Goal: Task Accomplishment & Management: Use online tool/utility

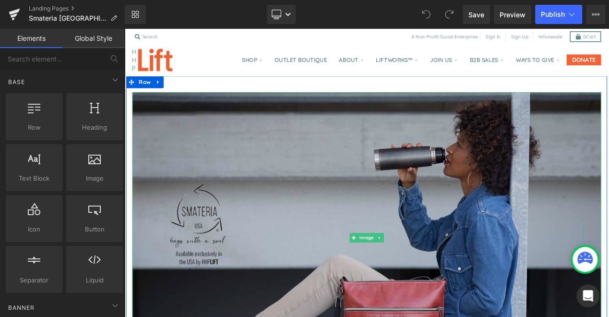
click at [289, 216] on img at bounding box center [414, 279] width 561 height 348
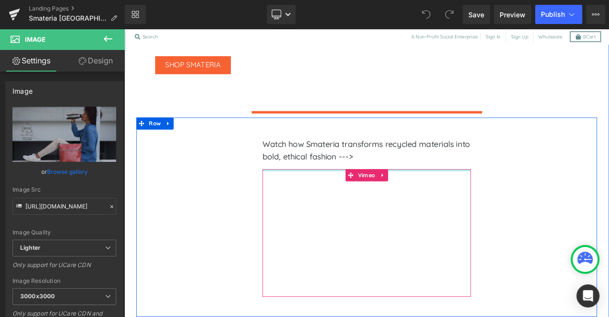
scroll to position [825, 0]
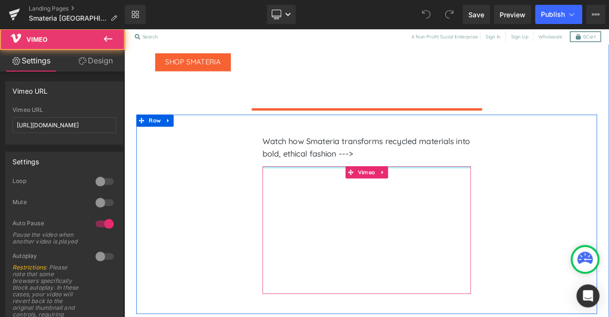
click at [306, 193] on div "Vimeo" at bounding box center [414, 269] width 249 height 153
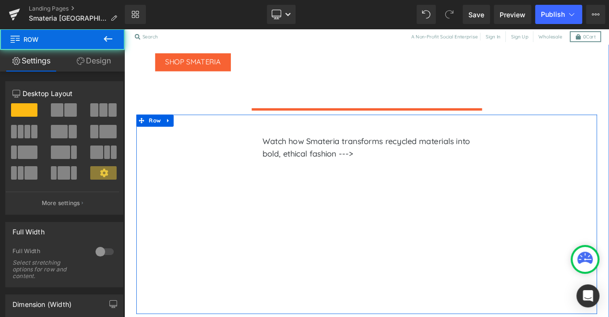
click at [576, 231] on div "Watch how Smateria transforms recycled materials into bold, ethical fashion ---…" at bounding box center [415, 250] width 552 height 238
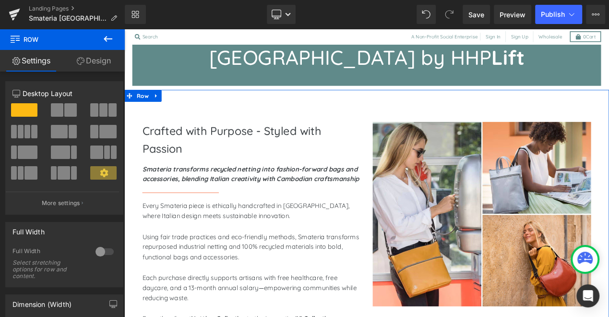
scroll to position [452, 0]
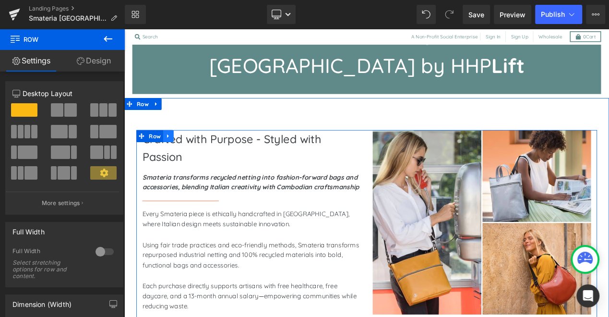
click at [176, 155] on icon at bounding box center [177, 157] width 2 height 4
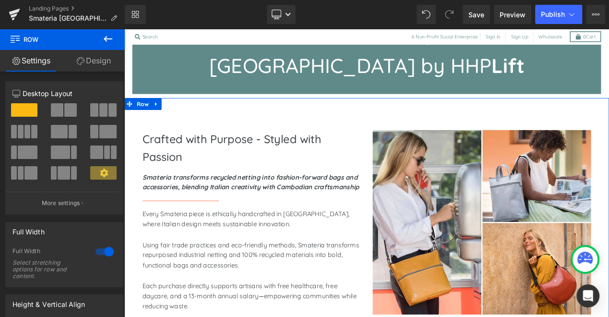
click at [102, 65] on link "Design" at bounding box center [93, 61] width 62 height 22
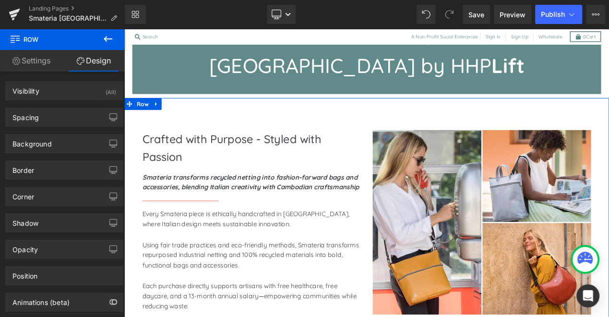
click at [39, 59] on link "Settings" at bounding box center [31, 61] width 62 height 22
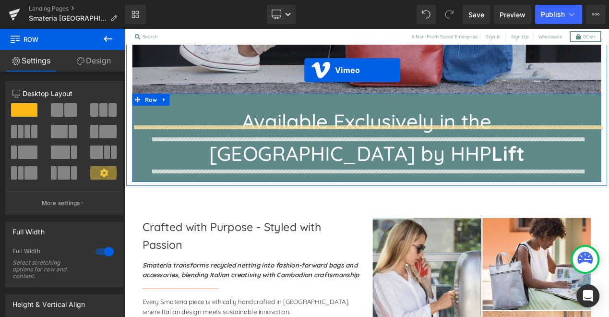
scroll to position [298, 0]
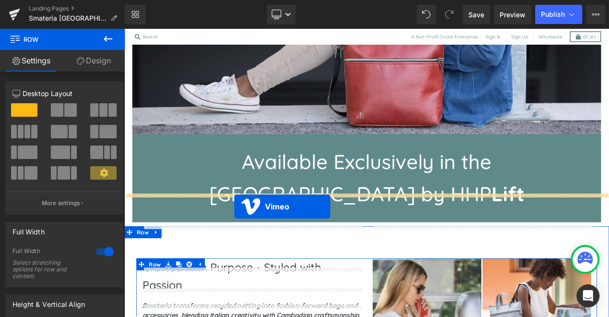
drag, startPoint x: 395, startPoint y: 199, endPoint x: 256, endPoint y: 241, distance: 145.3
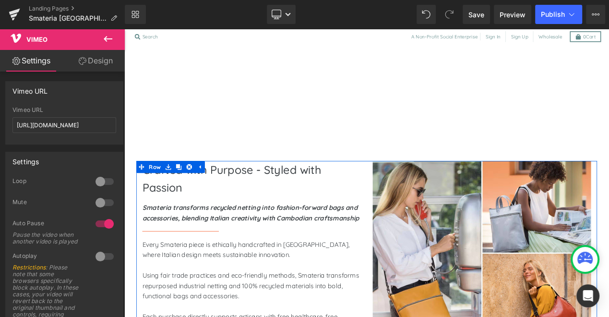
scroll to position [771, 0]
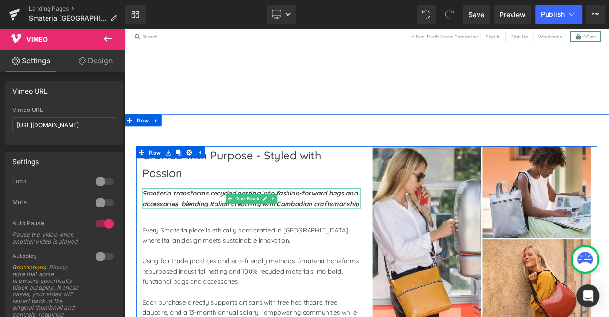
click at [231, 221] on strong "Smateria transforms recycled netting into fashion-forward bags and accessories,…" at bounding box center [275, 232] width 259 height 22
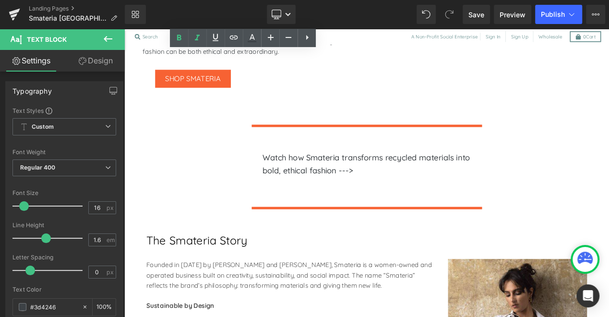
scroll to position [1131, 0]
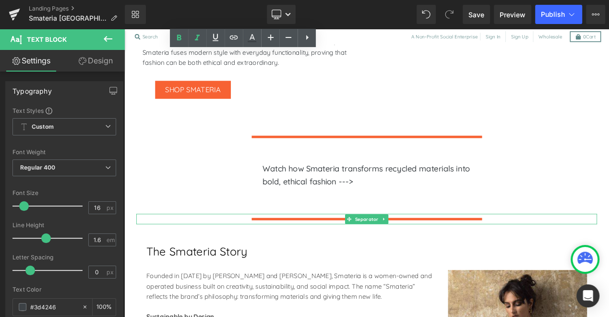
click at [441, 255] on hr at bounding box center [415, 259] width 276 height 8
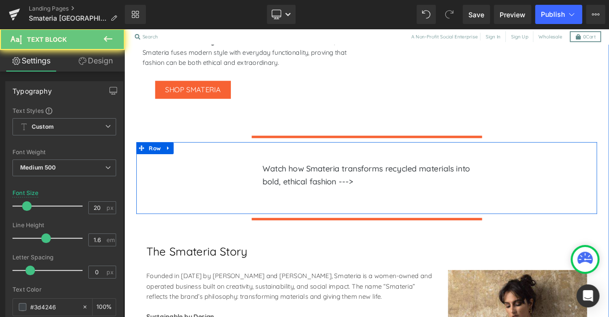
click at [385, 188] on p "Watch how Smateria transforms recycled materials into bold, ethical fashion --->" at bounding box center [414, 203] width 249 height 31
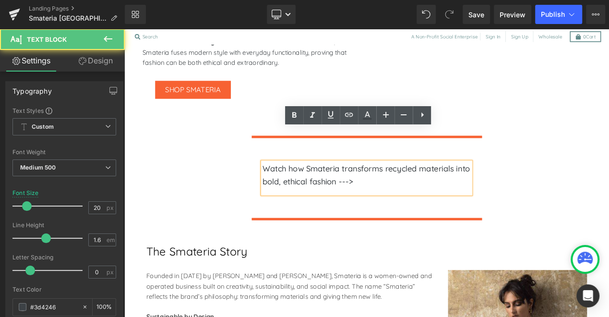
click at [301, 188] on div "Watch how Smateria transforms recycled materials into bold, ethical fashion --->" at bounding box center [414, 207] width 249 height 38
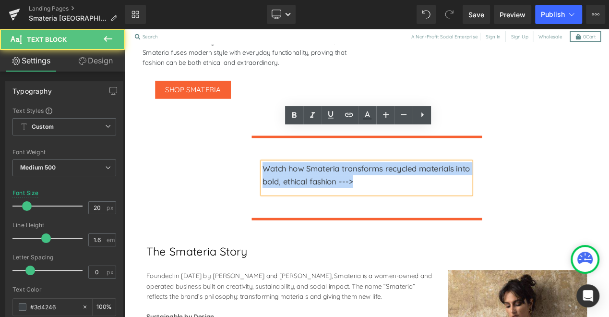
drag, startPoint x: 431, startPoint y: 168, endPoint x: 265, endPoint y: 151, distance: 167.3
click at [265, 164] on div "Watch how Smateria transforms recycled materials into bold, ethical fashion ---…" at bounding box center [415, 207] width 552 height 86
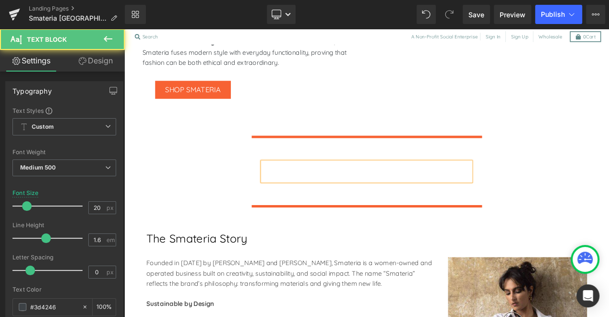
click at [290, 188] on div at bounding box center [414, 199] width 249 height 23
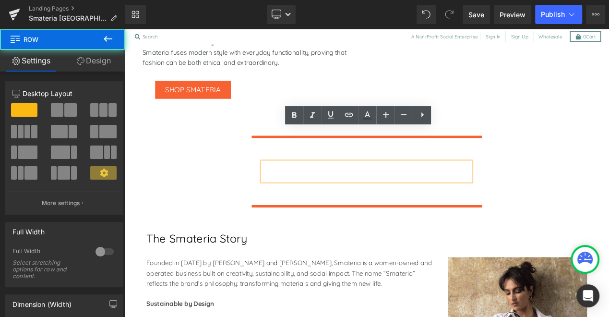
click at [286, 173] on div "Text Block Row 300px" at bounding box center [415, 199] width 552 height 70
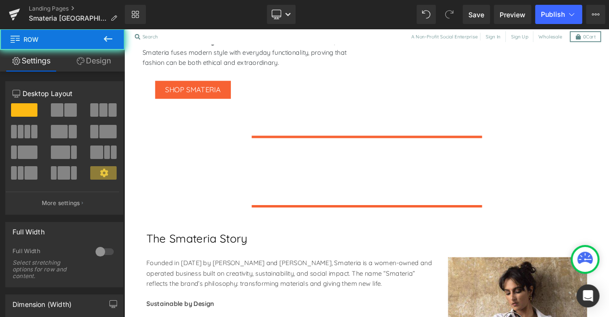
click at [286, 173] on div "Text Block Row 300px" at bounding box center [415, 199] width 552 height 70
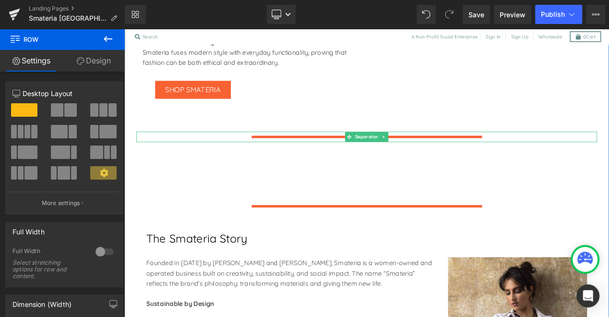
click at [290, 157] on hr at bounding box center [415, 161] width 276 height 8
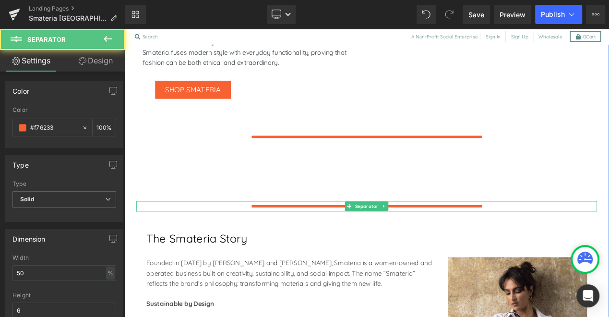
click at [317, 240] on hr at bounding box center [415, 244] width 276 height 8
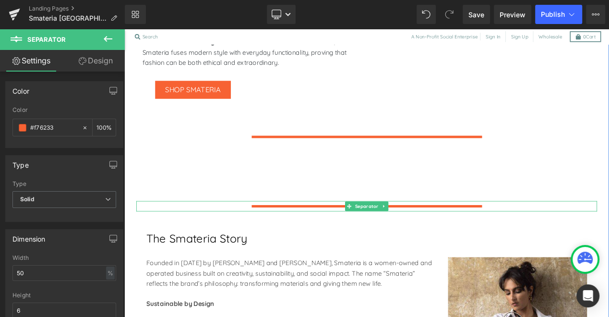
click at [317, 240] on hr at bounding box center [415, 244] width 276 height 8
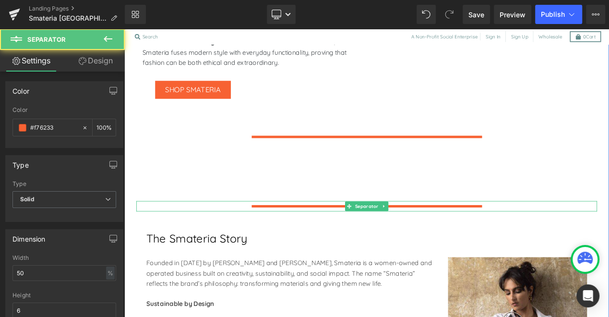
click at [317, 240] on hr at bounding box center [415, 244] width 276 height 8
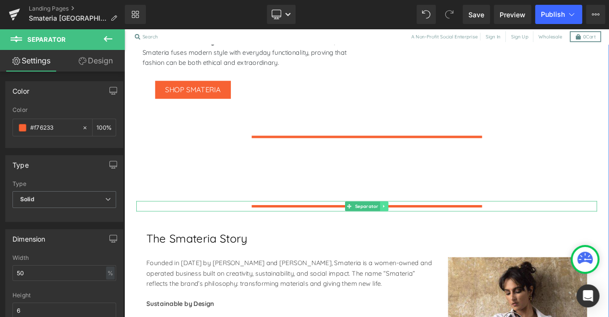
click at [436, 238] on icon at bounding box center [435, 241] width 5 height 6
click at [440, 238] on icon at bounding box center [439, 241] width 5 height 6
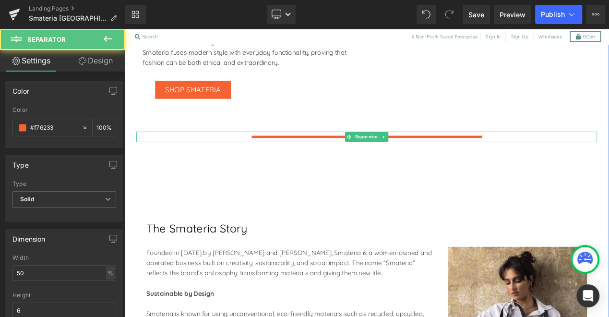
click at [385, 157] on hr at bounding box center [415, 161] width 276 height 8
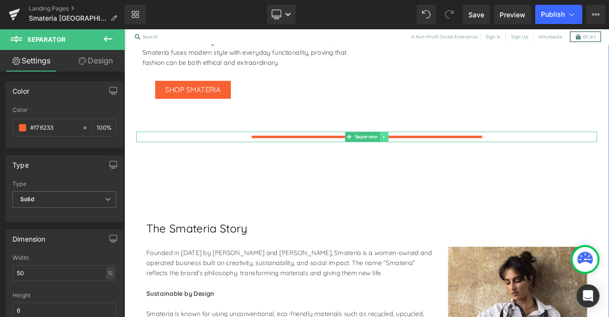
click at [434, 156] on icon at bounding box center [434, 157] width 1 height 3
click at [441, 155] on icon at bounding box center [439, 157] width 5 height 5
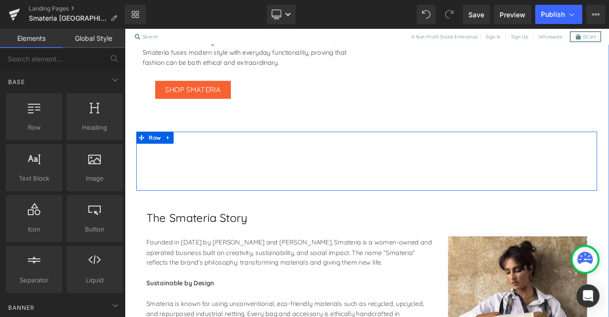
click at [176, 157] on icon at bounding box center [177, 159] width 2 height 4
click at [199, 156] on icon at bounding box center [202, 159] width 7 height 7
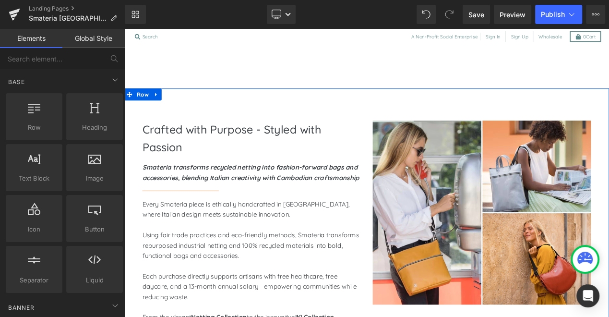
scroll to position [801, 0]
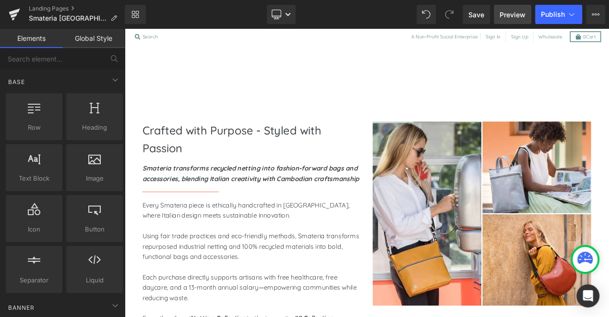
click at [510, 19] on link "Preview" at bounding box center [511, 14] width 37 height 19
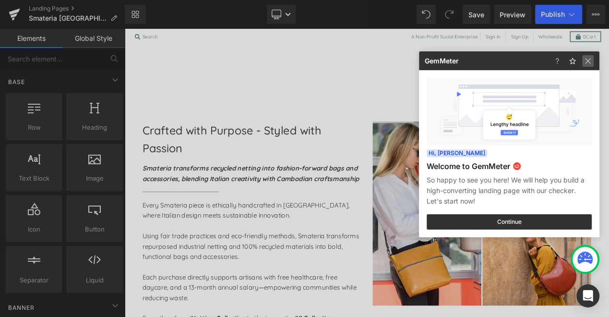
click at [587, 59] on img at bounding box center [588, 61] width 12 height 12
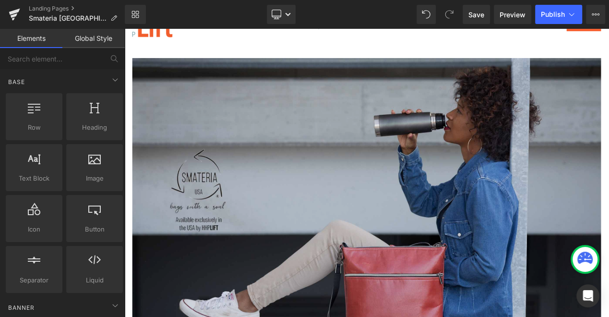
scroll to position [0, 0]
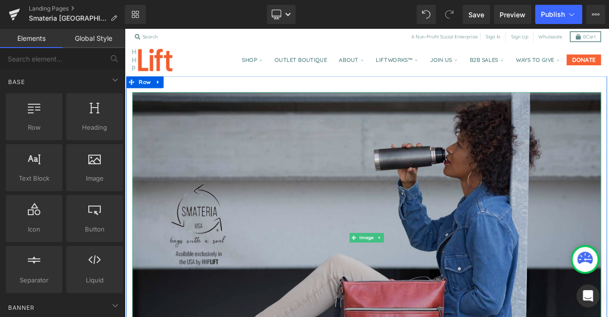
click at [242, 126] on img at bounding box center [414, 279] width 561 height 348
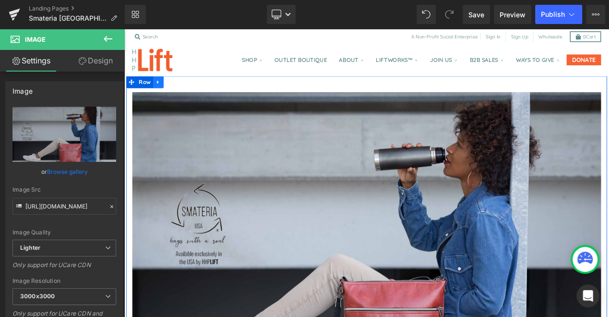
click at [165, 94] on icon at bounding box center [165, 92] width 7 height 7
click at [188, 92] on icon at bounding box center [190, 92] width 7 height 7
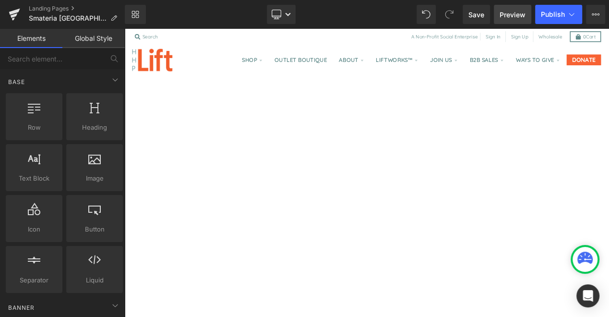
click at [509, 18] on span "Preview" at bounding box center [512, 15] width 26 height 10
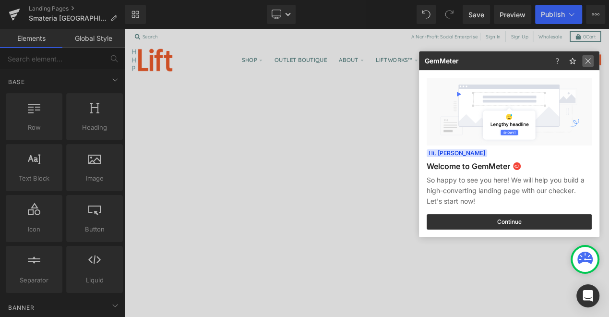
click at [588, 62] on img at bounding box center [588, 61] width 12 height 12
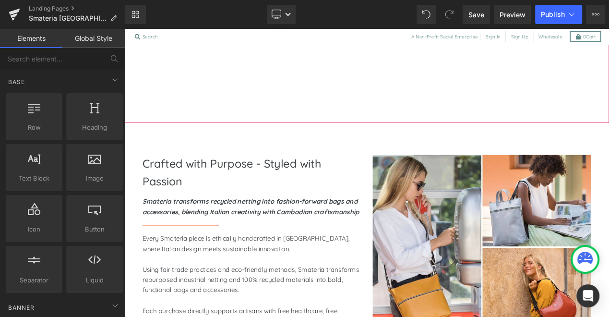
scroll to position [289, 0]
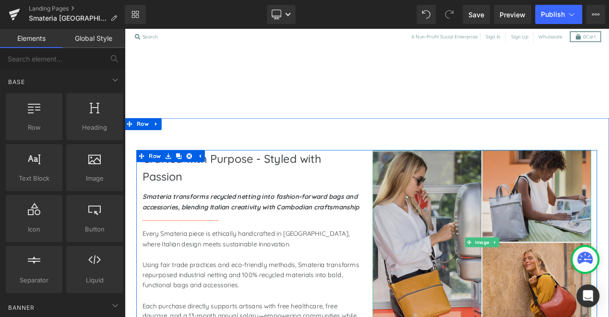
click at [592, 188] on img at bounding box center [552, 284] width 261 height 221
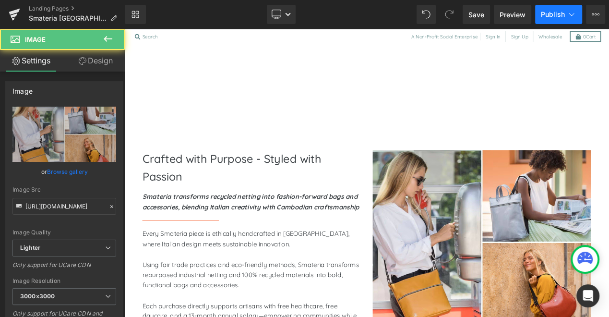
click at [551, 11] on span "Publish" at bounding box center [552, 15] width 24 height 8
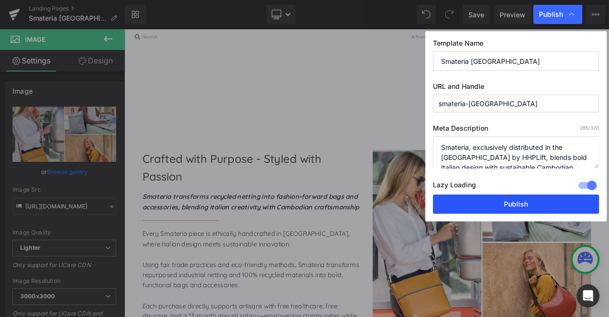
click at [492, 202] on button "Publish" at bounding box center [516, 203] width 166 height 19
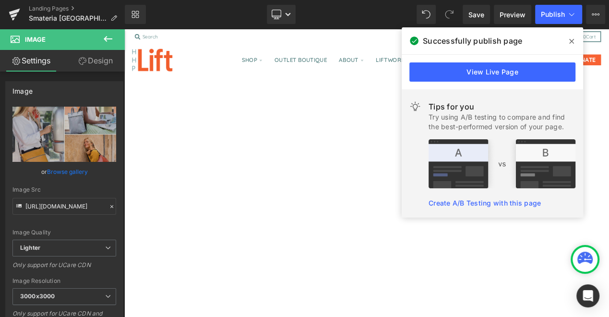
click at [569, 41] on icon at bounding box center [571, 41] width 5 height 8
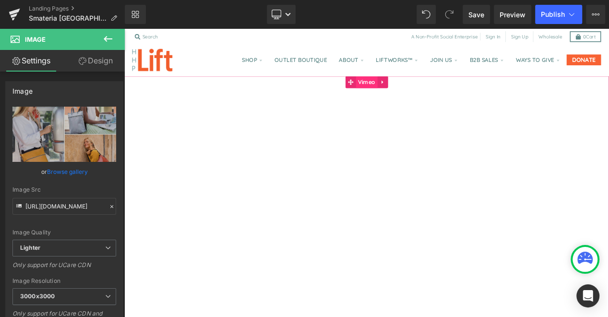
click at [405, 93] on span "Vimeo" at bounding box center [414, 92] width 26 height 14
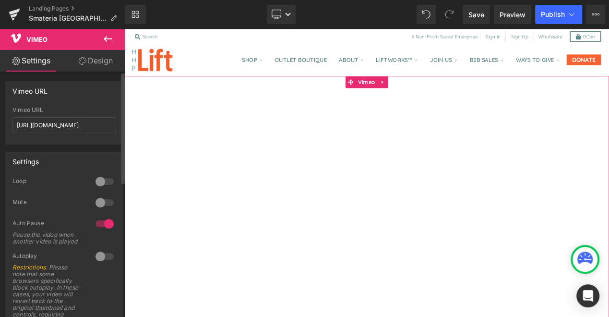
click at [58, 252] on div "Auto Pause Pause the video when another video is played" at bounding box center [64, 235] width 104 height 33
click at [36, 59] on link "Settings" at bounding box center [31, 61] width 62 height 22
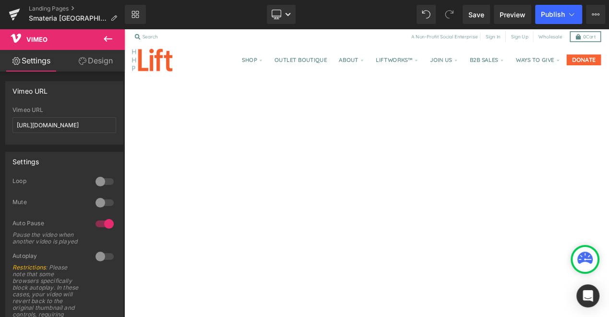
click at [245, 56] on div "Shop Custom Candles! Lift™ Bath and Spa Bath & Spa Soy Candles AKR Collection C…" at bounding box center [414, 66] width 561 height 38
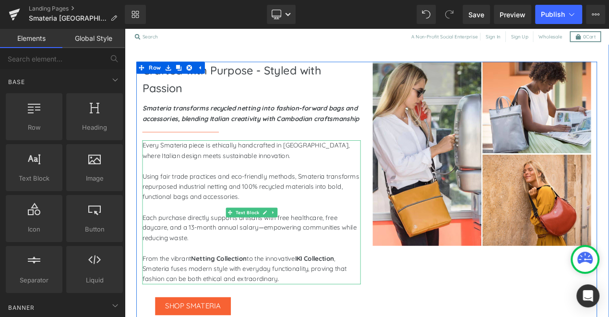
scroll to position [394, 0]
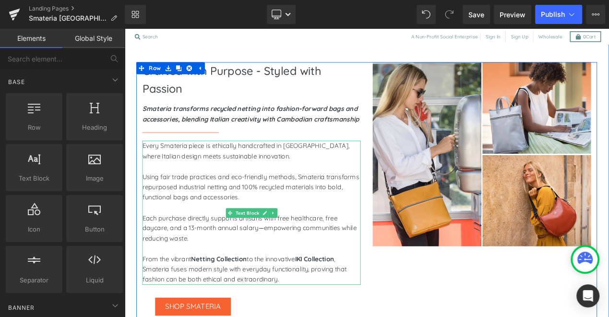
click at [253, 226] on p "Using fair trade practices and eco-friendly methods, Smateria transforms repurp…" at bounding box center [276, 218] width 261 height 37
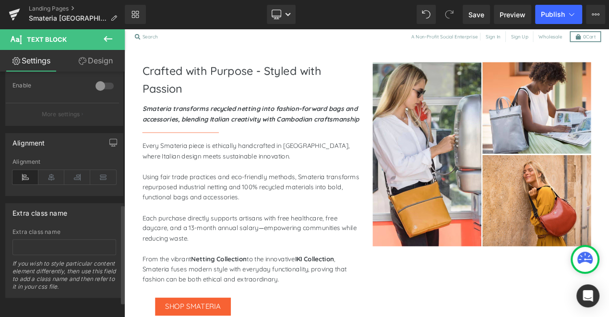
scroll to position [0, 0]
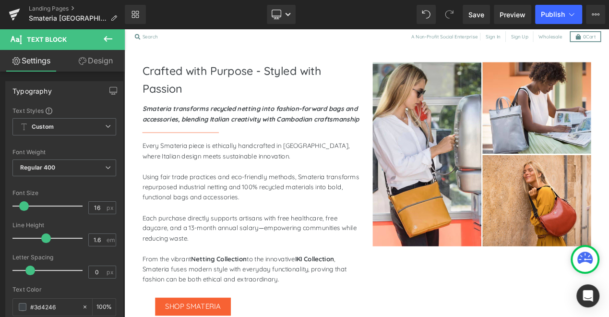
click at [109, 35] on icon at bounding box center [108, 39] width 12 height 12
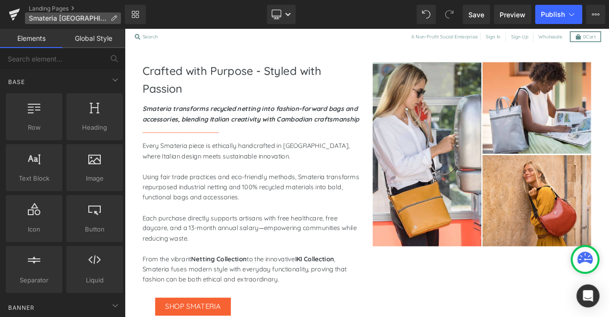
click at [53, 16] on span "Smateria [GEOGRAPHIC_DATA]" at bounding box center [68, 18] width 78 height 8
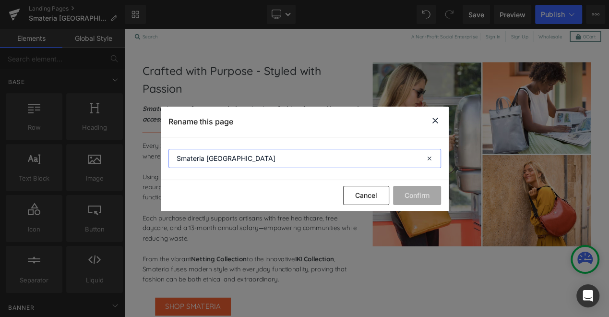
click at [235, 157] on input "Smateria [GEOGRAPHIC_DATA]" at bounding box center [304, 158] width 272 height 19
click at [435, 119] on icon at bounding box center [435, 121] width 12 height 12
